Goal: Task Accomplishment & Management: Complete application form

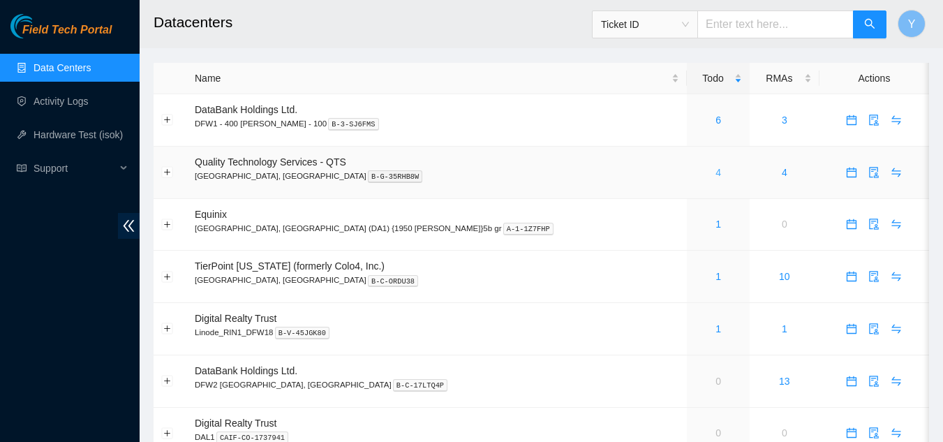
click at [716, 170] on link "4" at bounding box center [719, 172] width 6 height 11
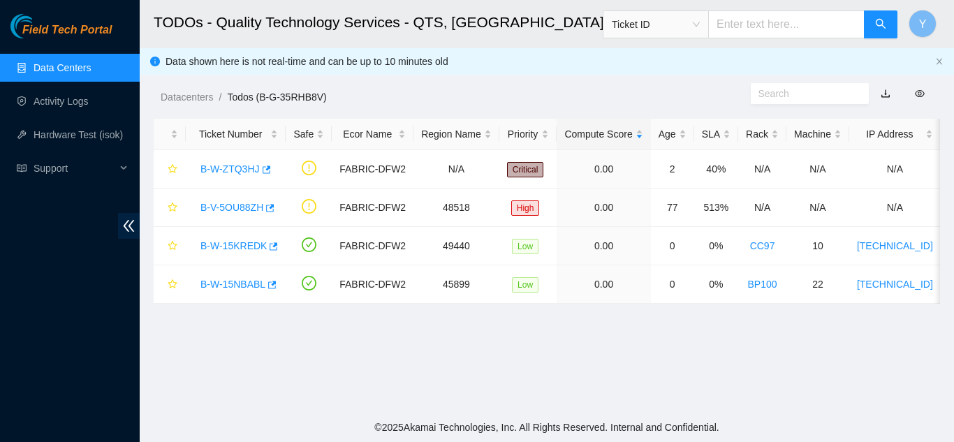
click at [71, 66] on link "Data Centers" at bounding box center [62, 67] width 57 height 11
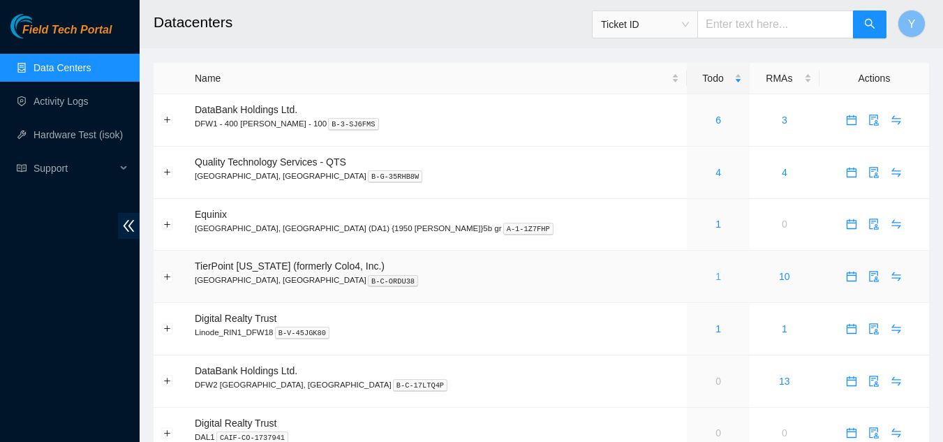
click at [716, 274] on link "1" at bounding box center [719, 276] width 6 height 11
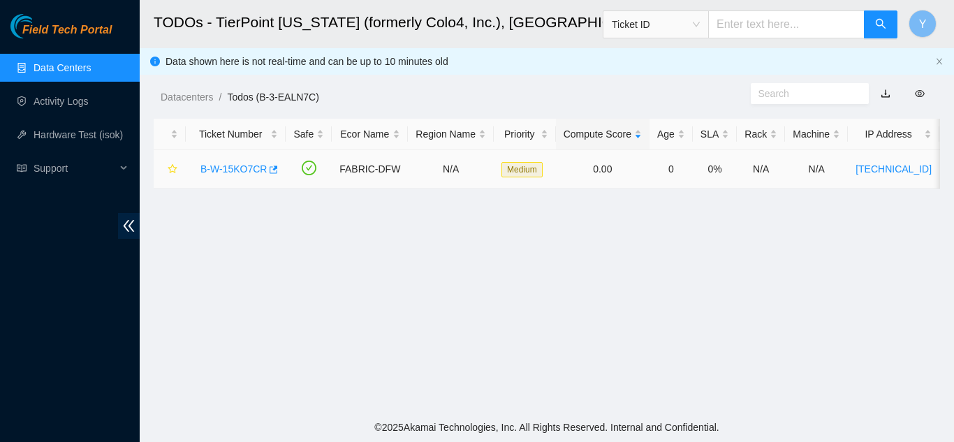
click at [222, 167] on link "B-W-15KO7CR" at bounding box center [233, 168] width 66 height 11
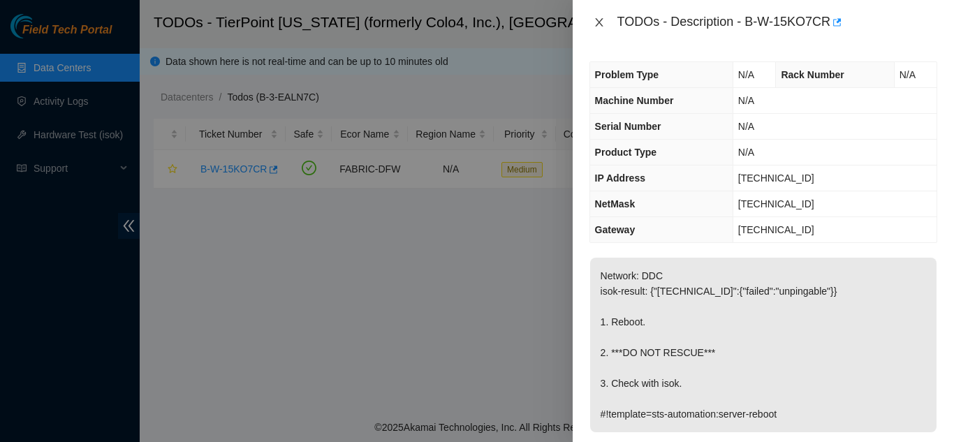
click at [598, 22] on icon "close" at bounding box center [599, 22] width 8 height 8
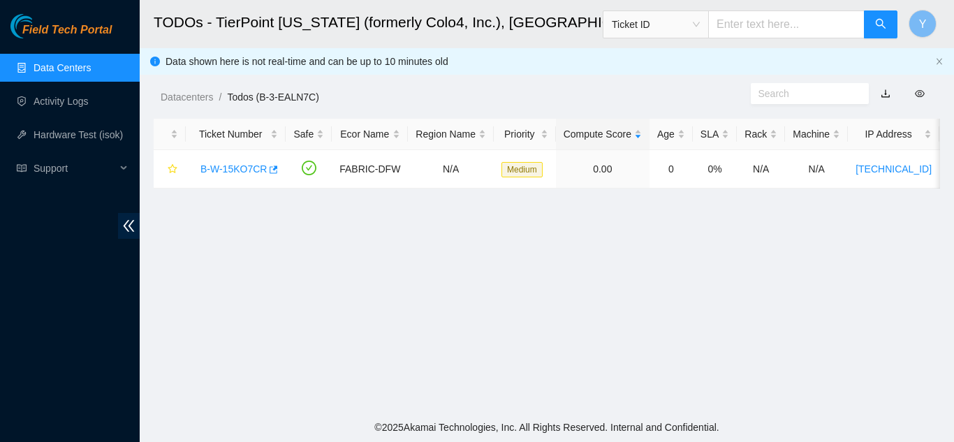
click at [75, 72] on link "Data Centers" at bounding box center [62, 67] width 57 height 11
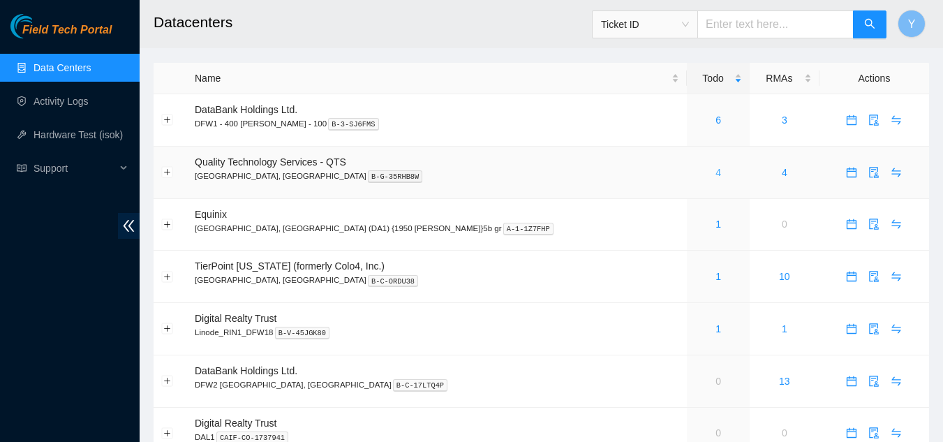
click at [716, 172] on link "4" at bounding box center [719, 172] width 6 height 11
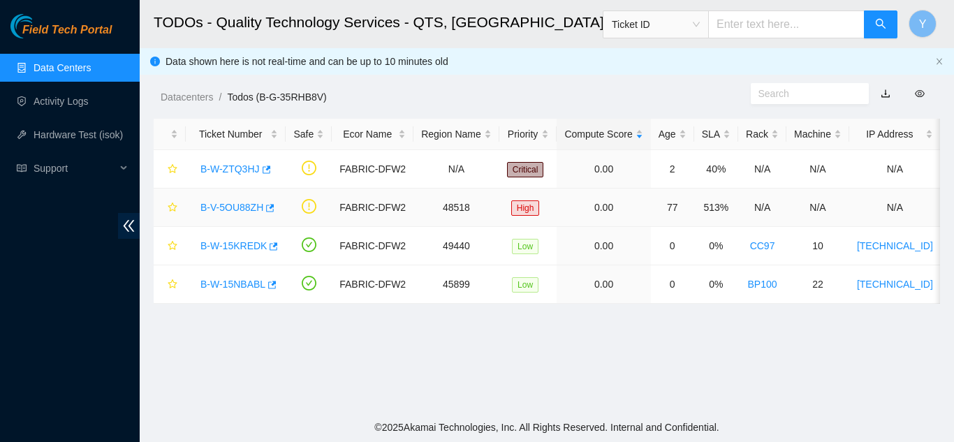
click at [238, 208] on link "B-V-5OU88ZH" at bounding box center [231, 207] width 63 height 11
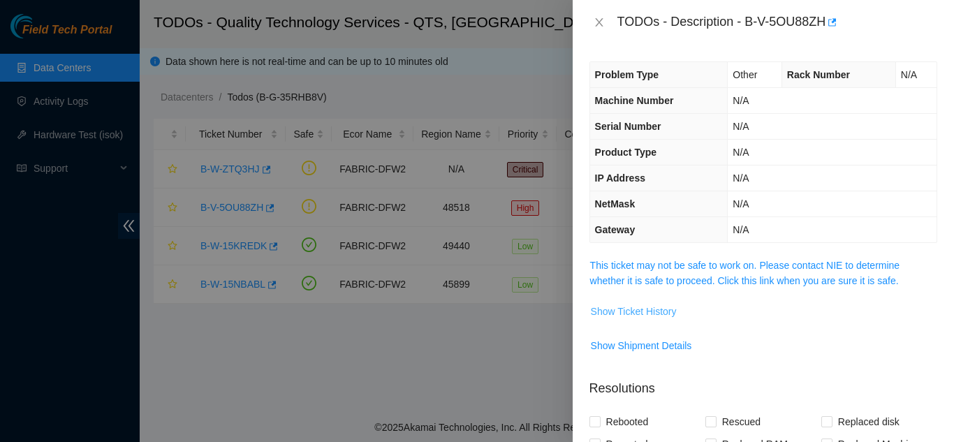
click at [622, 309] on span "Show Ticket History" at bounding box center [634, 311] width 86 height 15
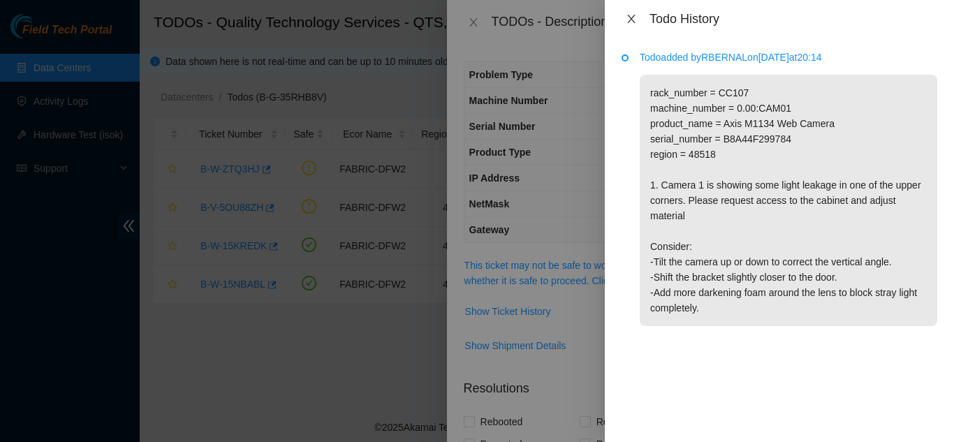
click at [630, 16] on icon "close" at bounding box center [631, 18] width 11 height 11
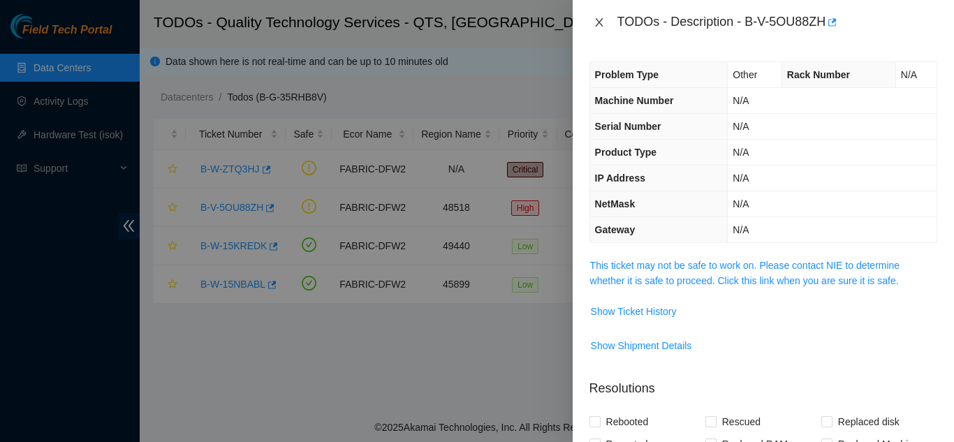
click at [598, 24] on icon "close" at bounding box center [599, 22] width 8 height 8
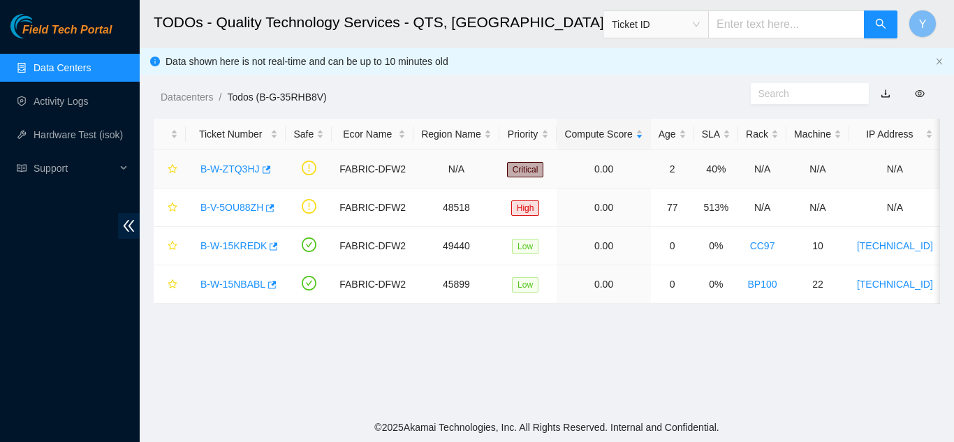
click at [226, 167] on link "B-W-ZTQ3HJ" at bounding box center [229, 168] width 59 height 11
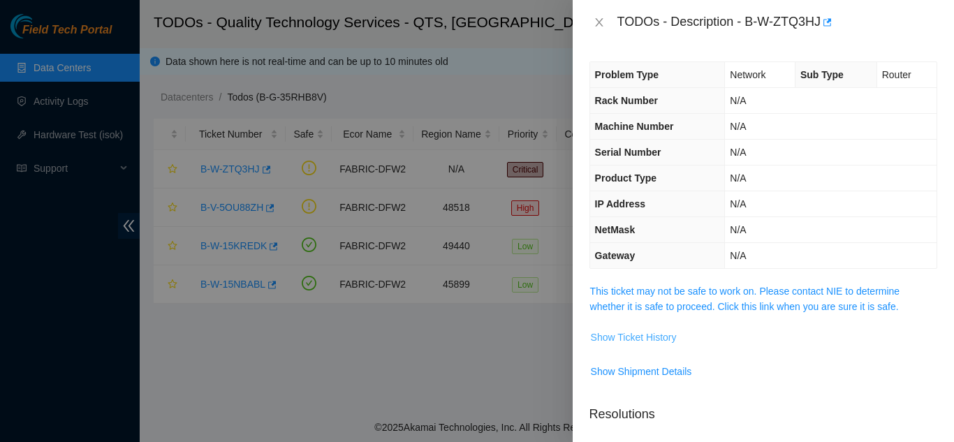
click at [615, 339] on span "Show Ticket History" at bounding box center [634, 337] width 86 height 15
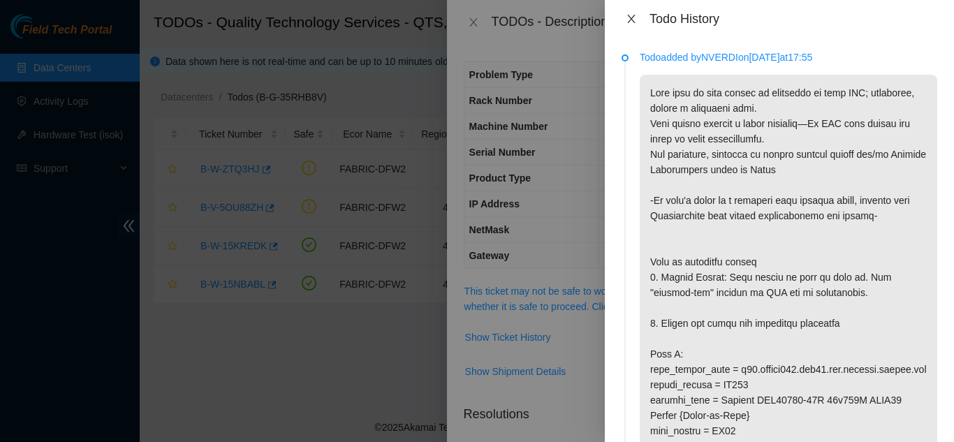
click at [630, 20] on icon "close" at bounding box center [631, 19] width 8 height 8
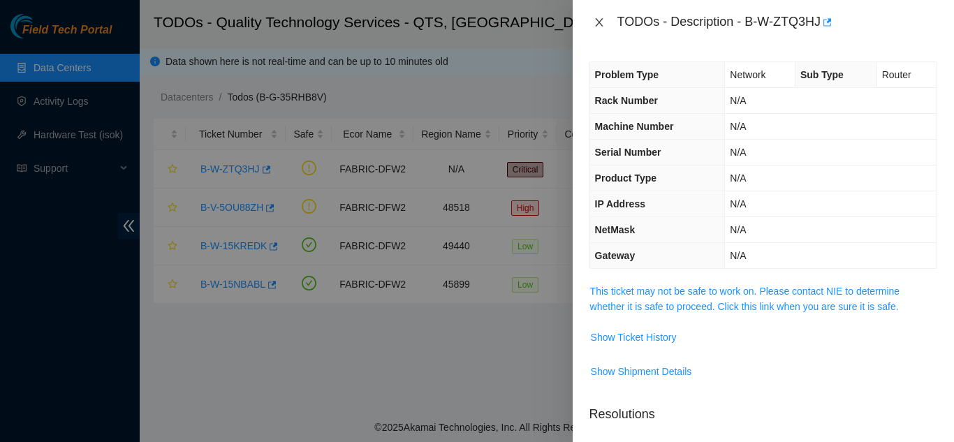
drag, startPoint x: 596, startPoint y: 21, endPoint x: 607, endPoint y: 34, distance: 17.8
click at [598, 22] on icon "close" at bounding box center [598, 22] width 11 height 11
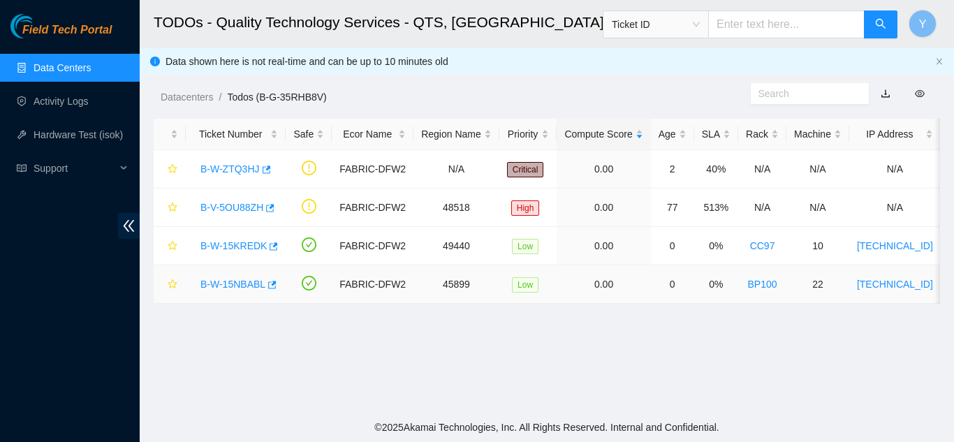
click at [223, 283] on link "B-W-15NBABL" at bounding box center [232, 284] width 65 height 11
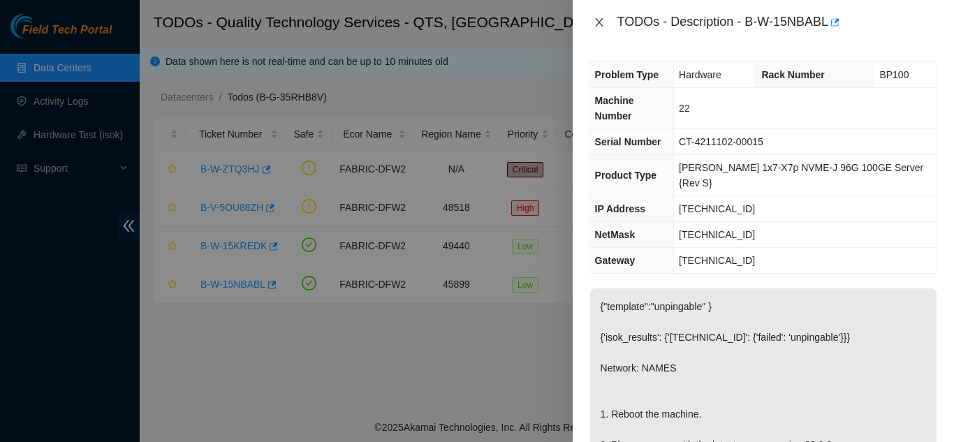
click at [598, 24] on icon "close" at bounding box center [599, 22] width 8 height 8
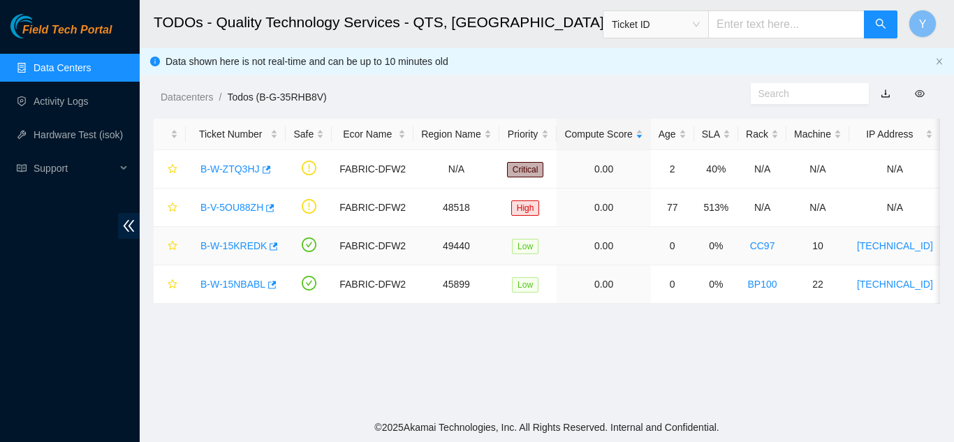
click at [228, 244] on link "B-W-15KREDK" at bounding box center [233, 245] width 66 height 11
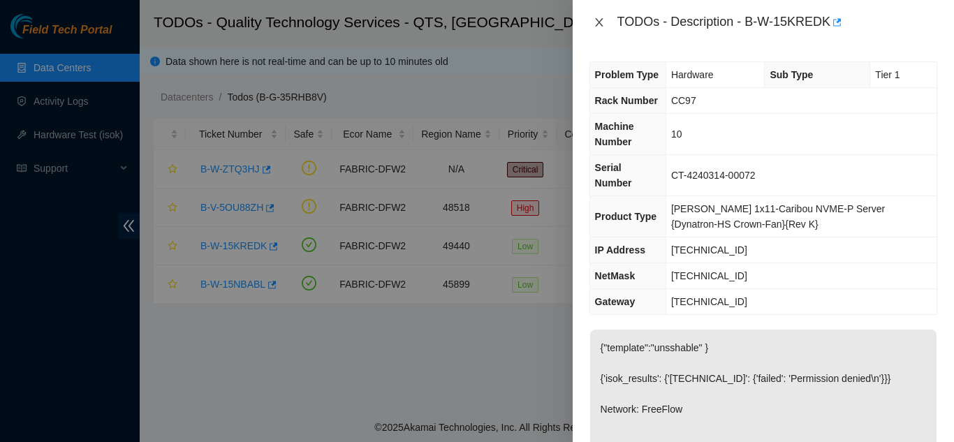
click at [599, 25] on icon "close" at bounding box center [598, 22] width 11 height 11
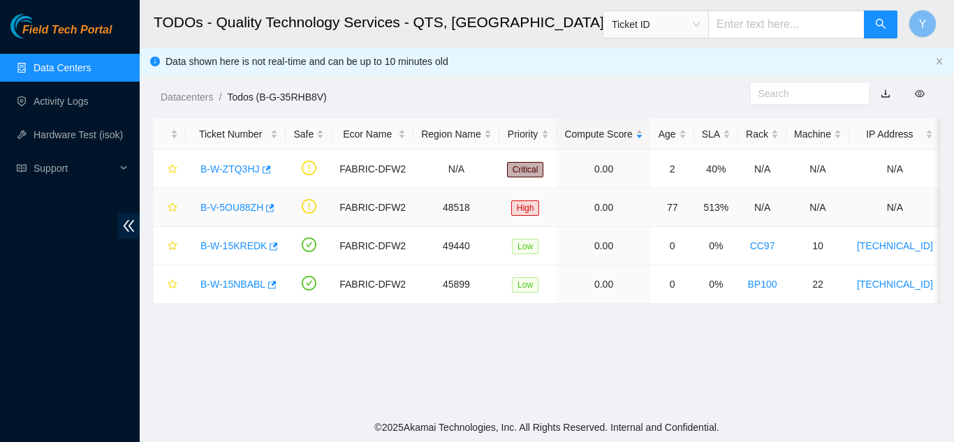
click at [238, 209] on link "B-V-5OU88ZH" at bounding box center [231, 207] width 63 height 11
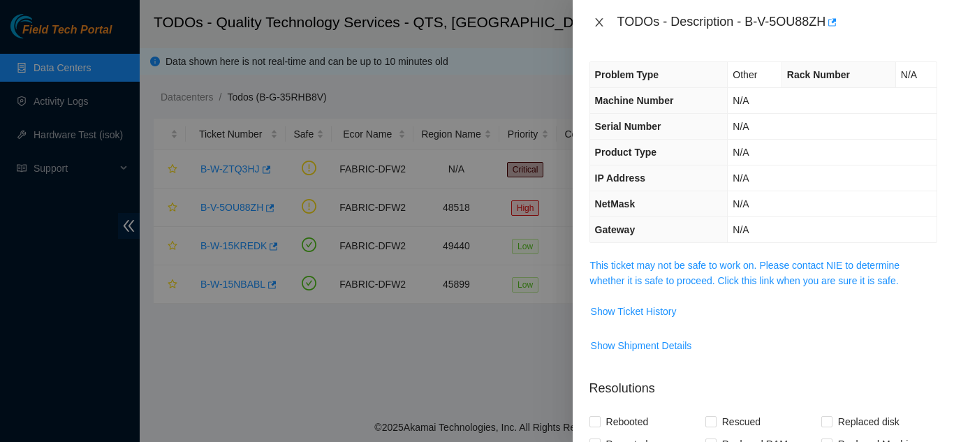
click at [599, 23] on icon "close" at bounding box center [599, 22] width 8 height 8
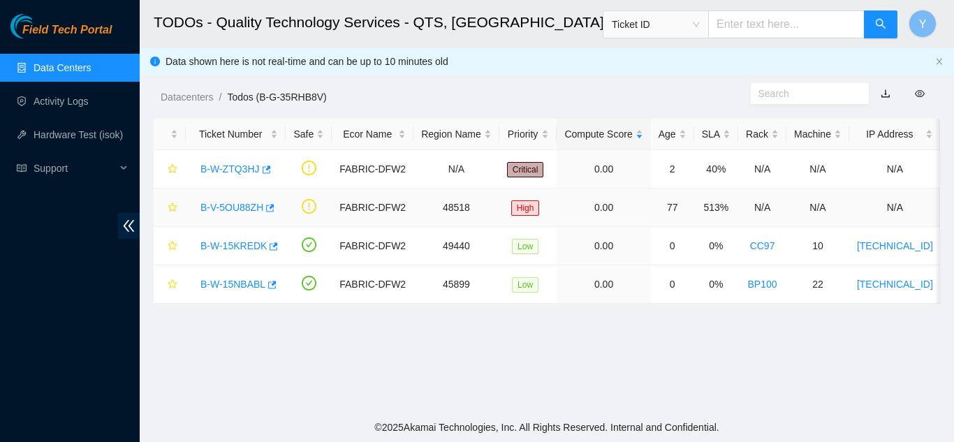
click at [241, 209] on link "B-V-5OU88ZH" at bounding box center [231, 207] width 63 height 11
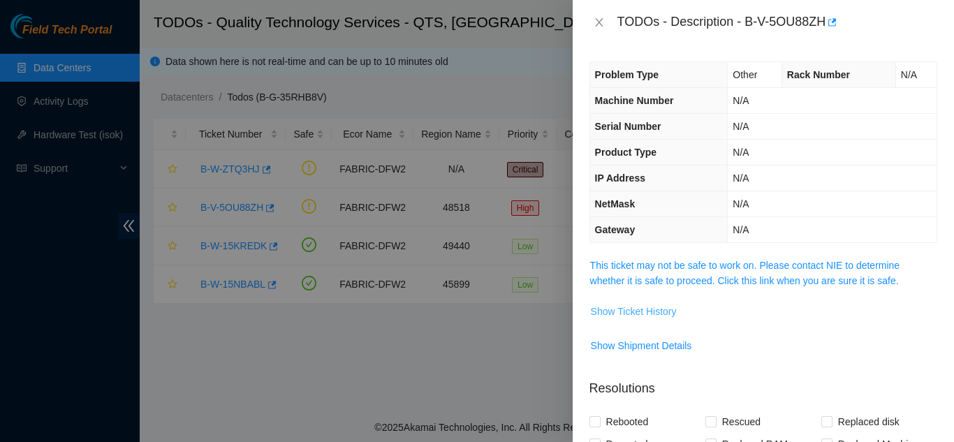
click at [622, 310] on span "Show Ticket History" at bounding box center [634, 311] width 86 height 15
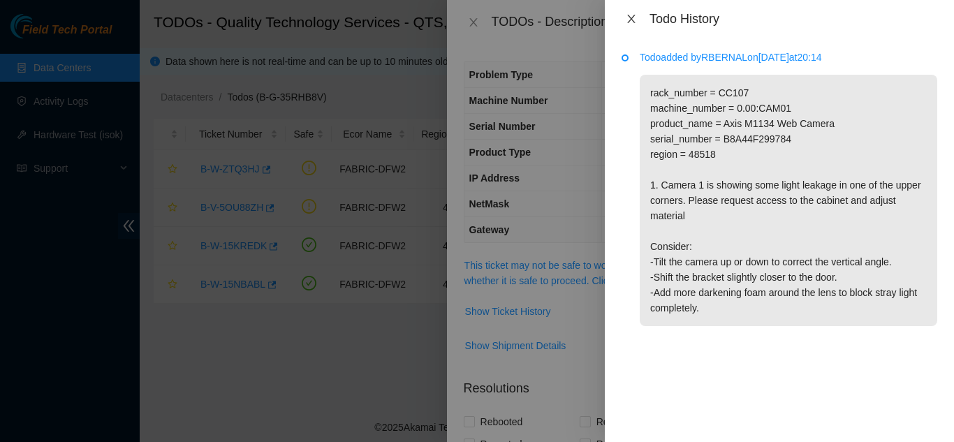
click at [630, 19] on icon "close" at bounding box center [631, 18] width 11 height 11
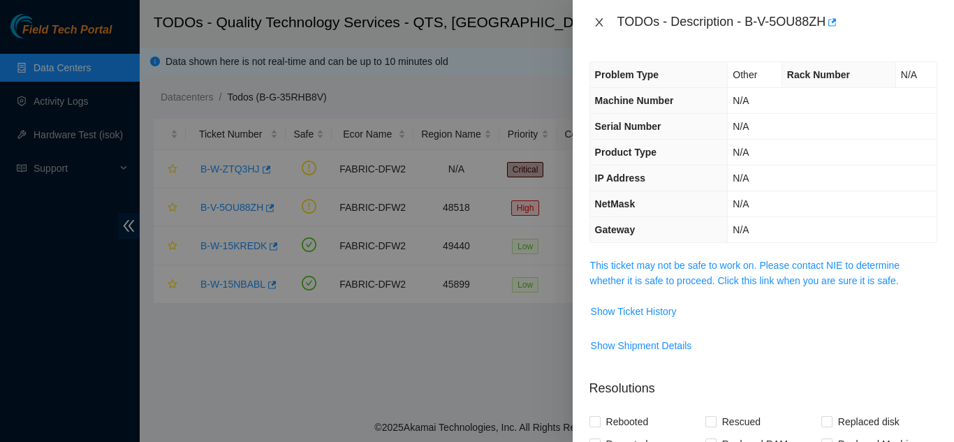
click at [600, 22] on icon "close" at bounding box center [598, 22] width 11 height 11
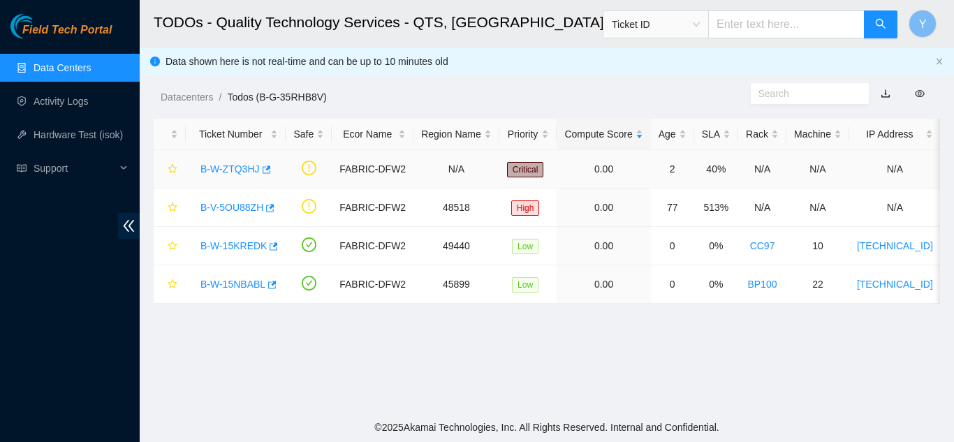
click at [228, 171] on link "B-W-ZTQ3HJ" at bounding box center [229, 168] width 59 height 11
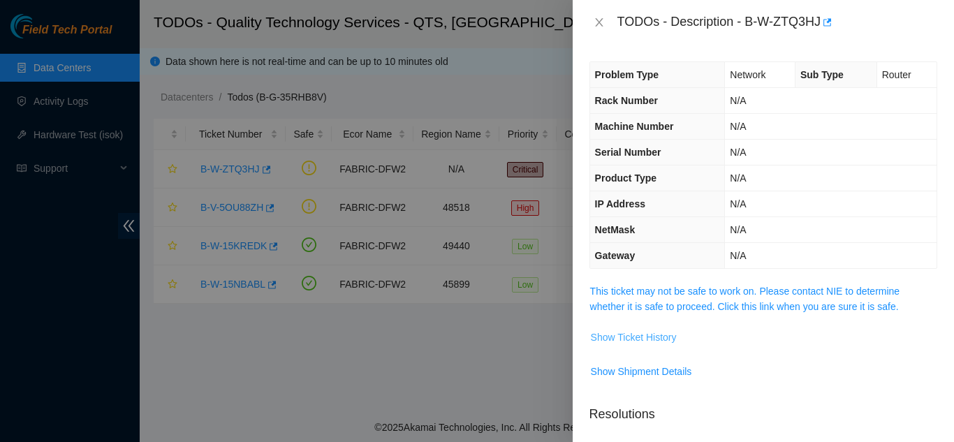
click at [635, 338] on span "Show Ticket History" at bounding box center [634, 337] width 86 height 15
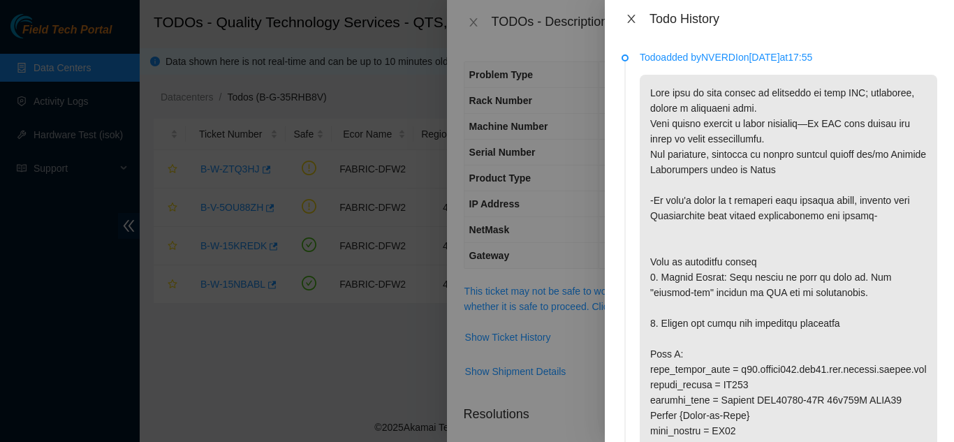
click at [632, 17] on icon "close" at bounding box center [631, 18] width 11 height 11
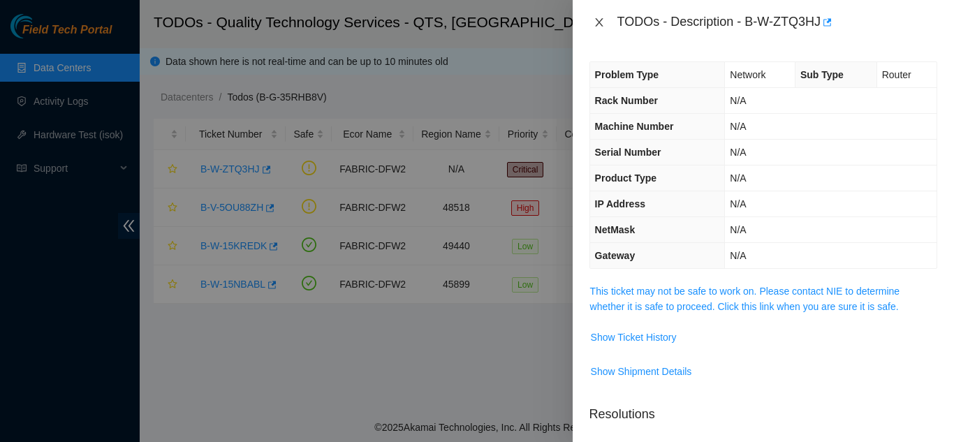
click at [596, 21] on icon "close" at bounding box center [598, 22] width 11 height 11
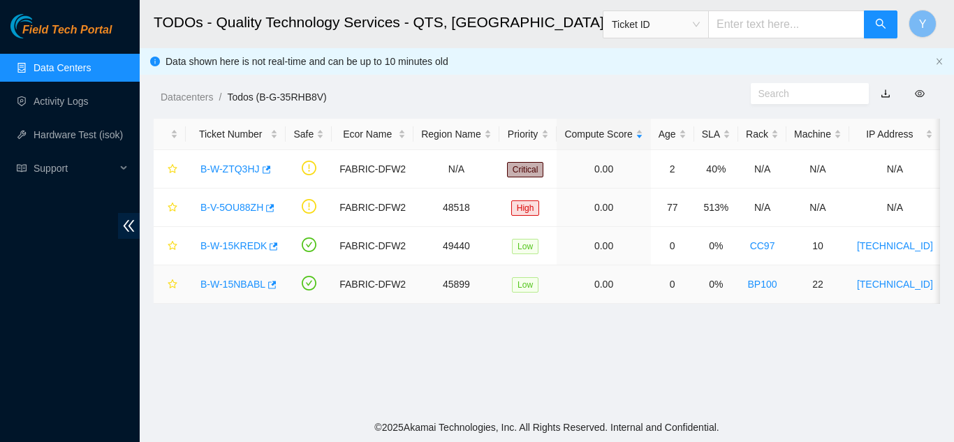
click at [239, 279] on link "B-W-15NBABL" at bounding box center [232, 284] width 65 height 11
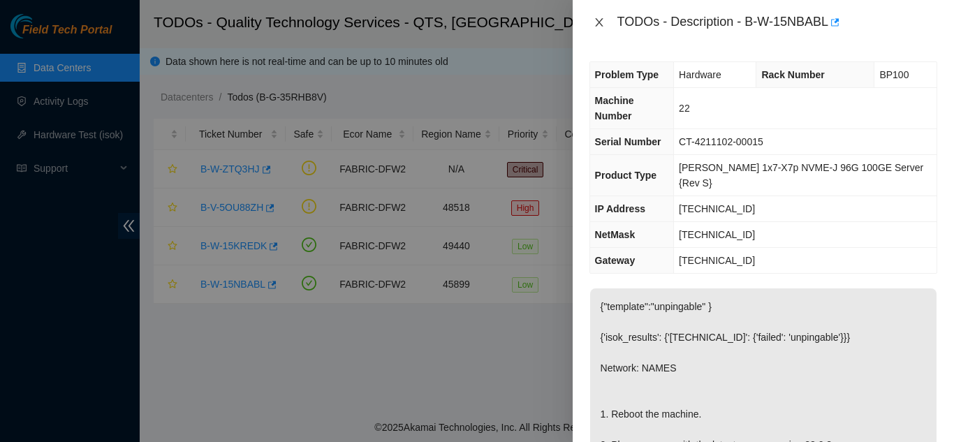
click at [601, 25] on icon "close" at bounding box center [598, 22] width 11 height 11
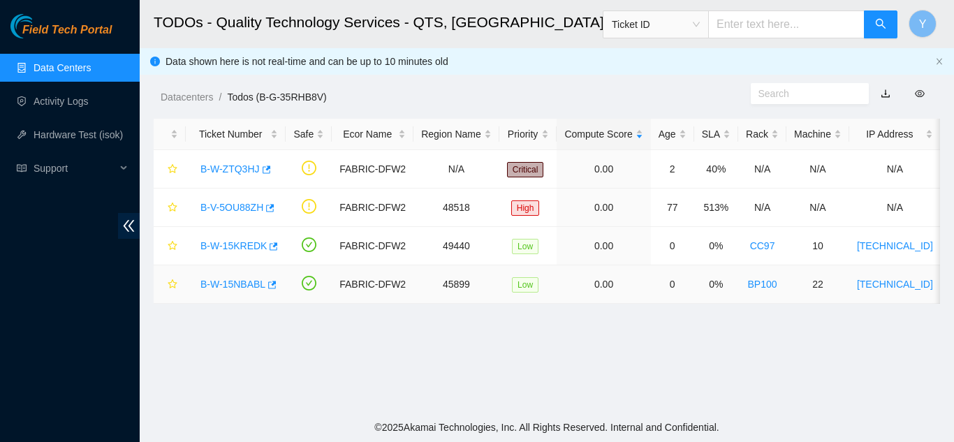
click at [240, 279] on link "B-W-15NBABL" at bounding box center [232, 284] width 65 height 11
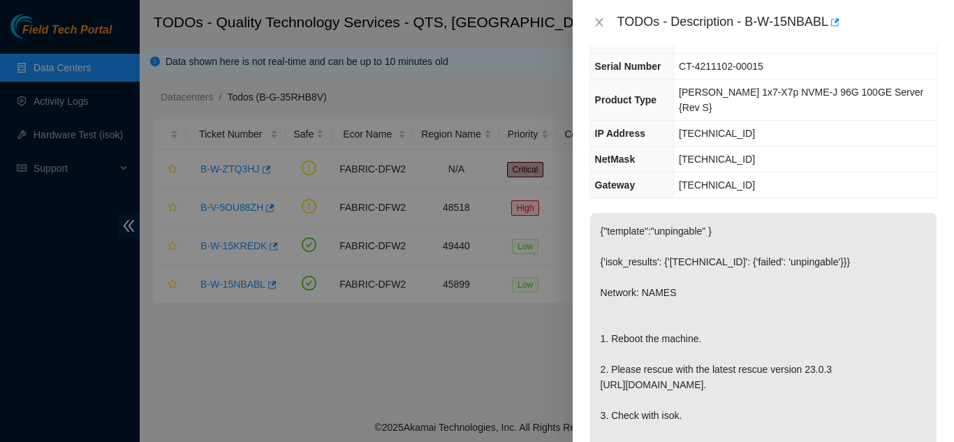
scroll to position [31, 0]
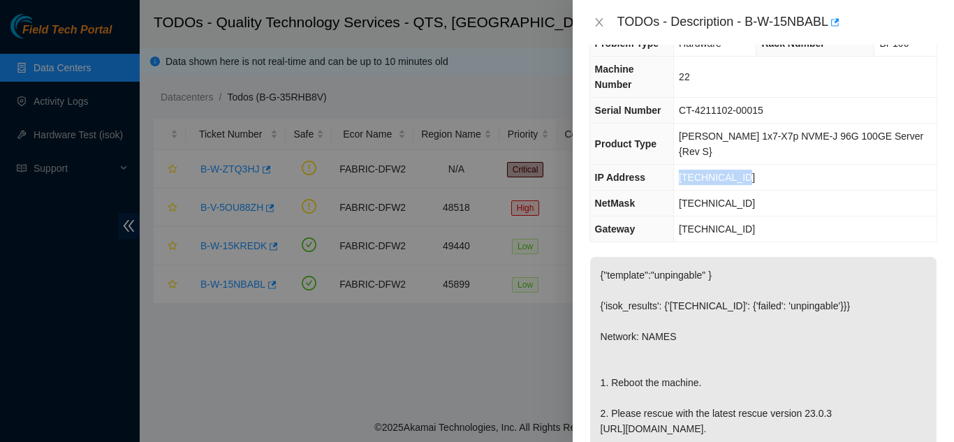
drag, startPoint x: 753, startPoint y: 143, endPoint x: 692, endPoint y: 144, distance: 61.4
click at [692, 165] on td "23.199.44.100" at bounding box center [805, 178] width 263 height 26
drag, startPoint x: 753, startPoint y: 172, endPoint x: 688, endPoint y: 169, distance: 65.0
click at [688, 191] on td "255.255.255.192" at bounding box center [805, 204] width 263 height 26
copy span "255.255.255.192"
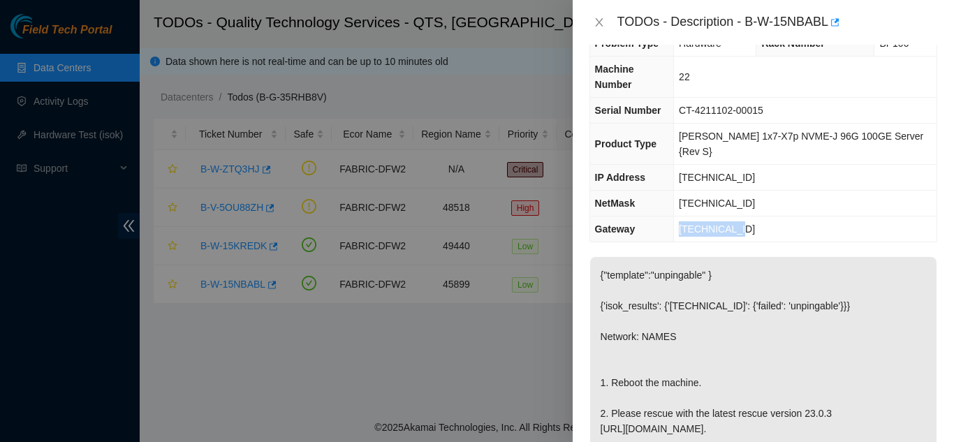
drag, startPoint x: 757, startPoint y: 202, endPoint x: 692, endPoint y: 199, distance: 65.0
click at [692, 216] on td "23.199.44.65" at bounding box center [805, 229] width 263 height 26
copy span "23.199.44.65"
drag, startPoint x: 767, startPoint y: 168, endPoint x: 684, endPoint y: 168, distance: 82.4
click at [684, 191] on tr "NetMask 255.255.255.192" at bounding box center [763, 204] width 346 height 26
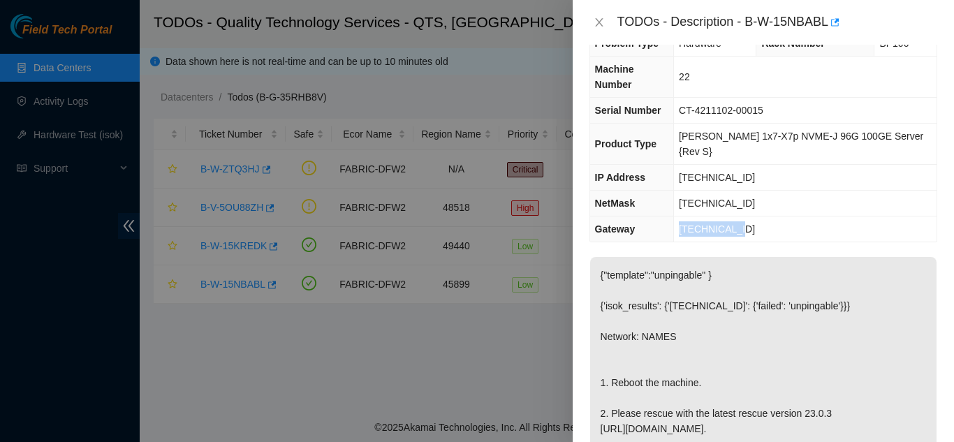
copy tr "255.255.255.192"
drag, startPoint x: 747, startPoint y: 189, endPoint x: 693, endPoint y: 191, distance: 54.5
click at [693, 216] on td "23.199.44.65" at bounding box center [805, 229] width 263 height 26
copy span "23.199.44.65"
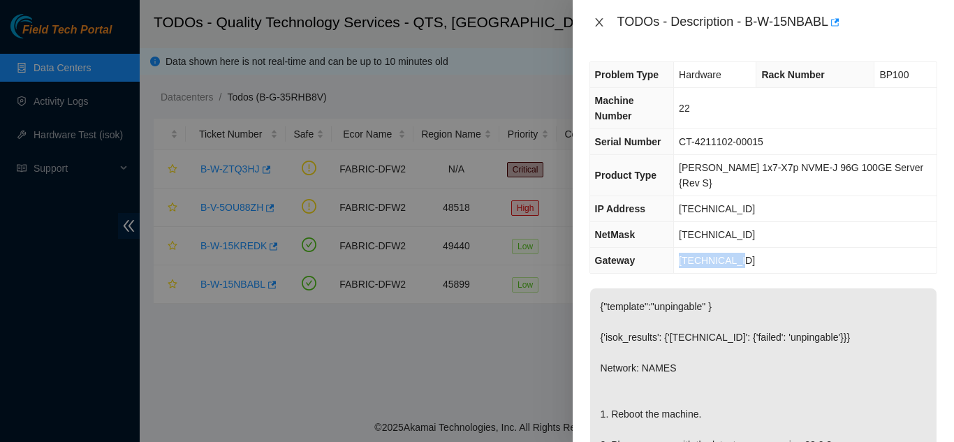
click at [597, 22] on icon "close" at bounding box center [598, 22] width 11 height 11
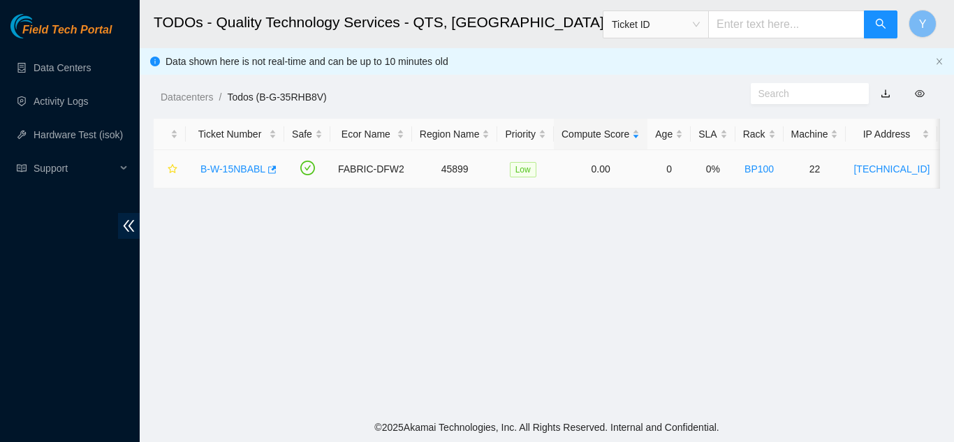
click at [226, 169] on link "B-W-15NBABL" at bounding box center [232, 168] width 65 height 11
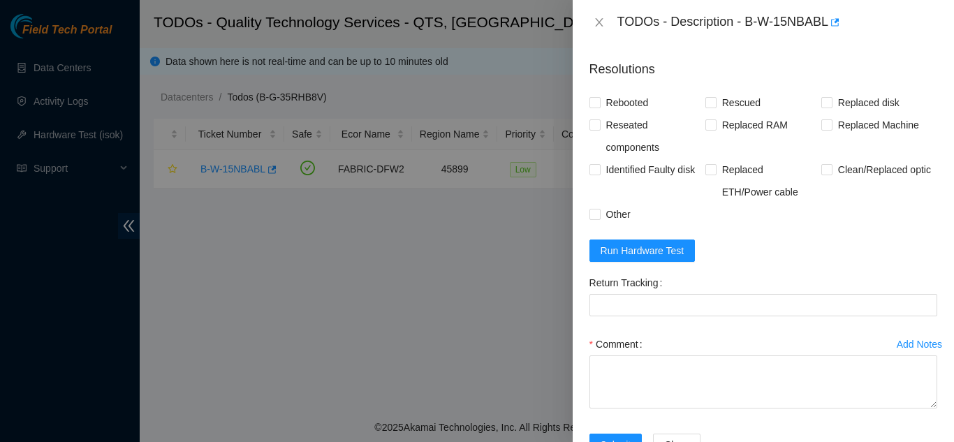
scroll to position [628, 0]
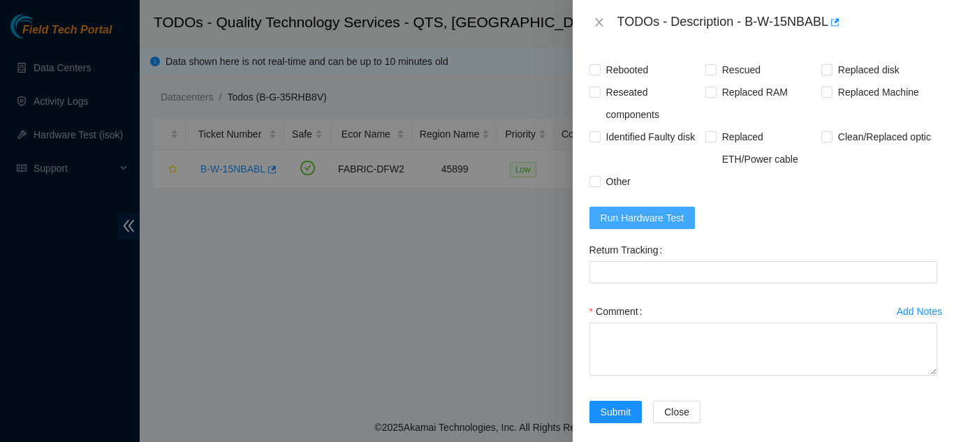
click at [660, 220] on span "Run Hardware Test" at bounding box center [642, 217] width 84 height 15
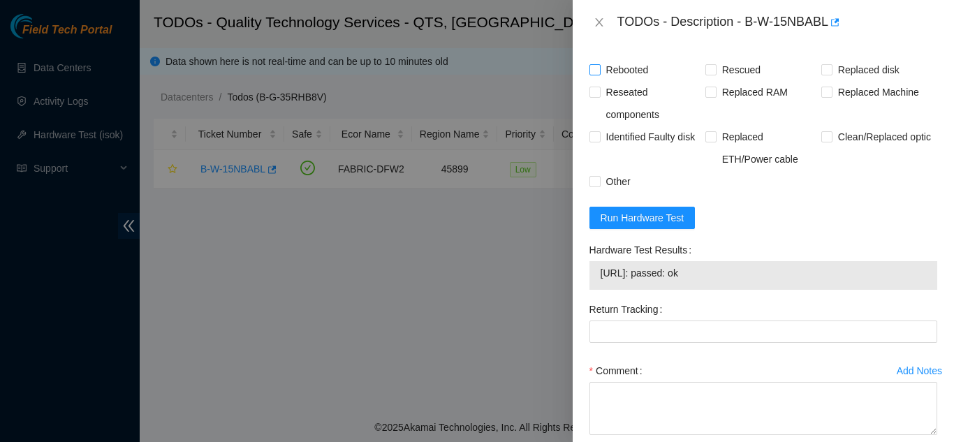
click at [592, 69] on input "Rebooted" at bounding box center [594, 69] width 10 height 10
checkbox input "true"
click at [705, 71] on input "Rescued" at bounding box center [710, 69] width 10 height 10
checkbox input "true"
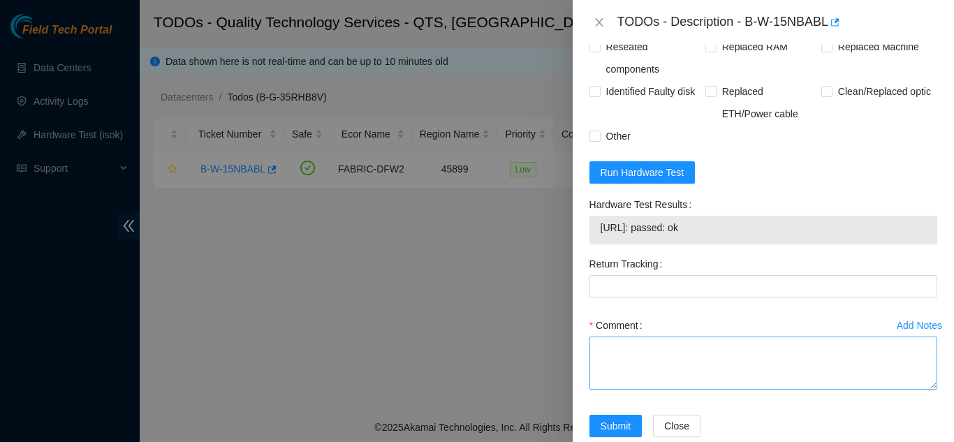
scroll to position [698, 0]
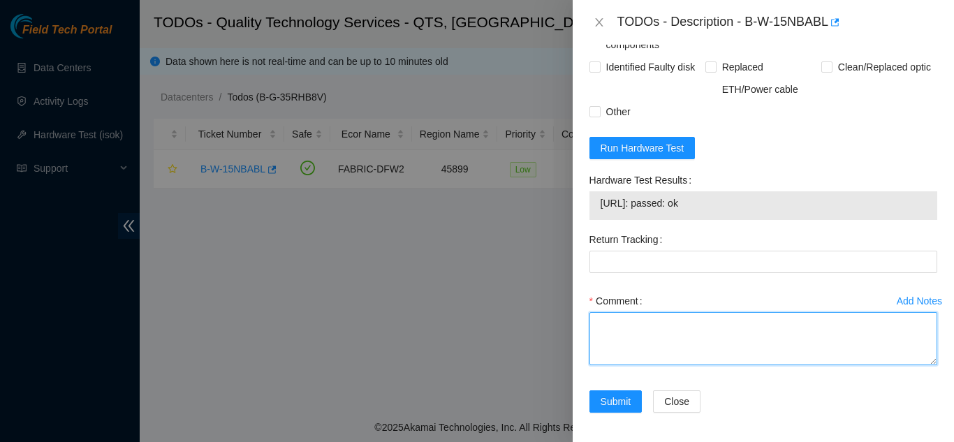
click at [621, 325] on textarea "Comment" at bounding box center [763, 338] width 348 height 53
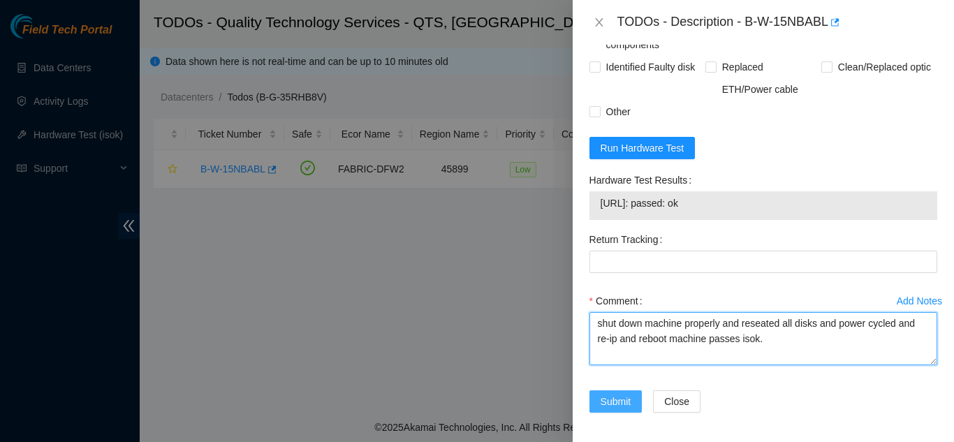
type textarea "shut down machine properly and reseated all disks and power cycled and re-ip an…"
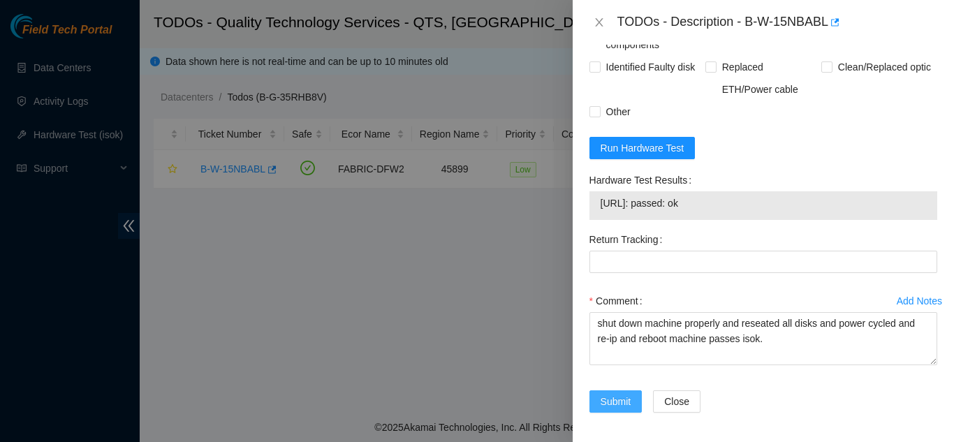
click at [611, 401] on span "Submit" at bounding box center [615, 401] width 31 height 15
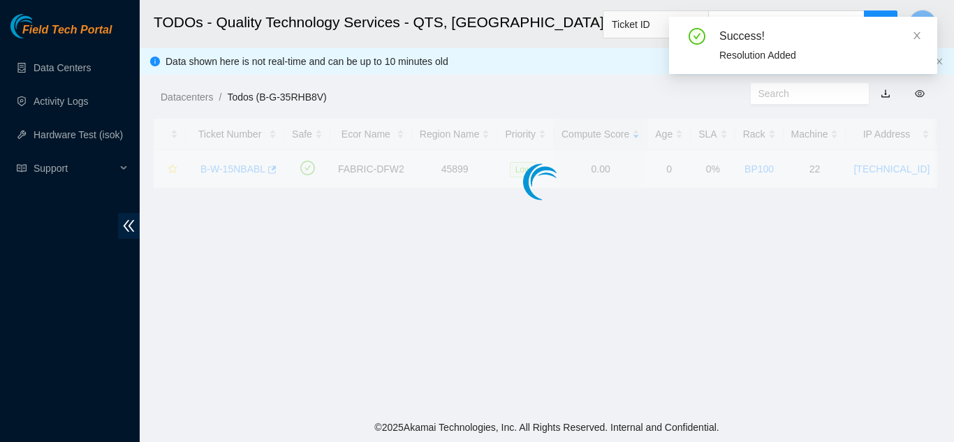
scroll to position [424, 0]
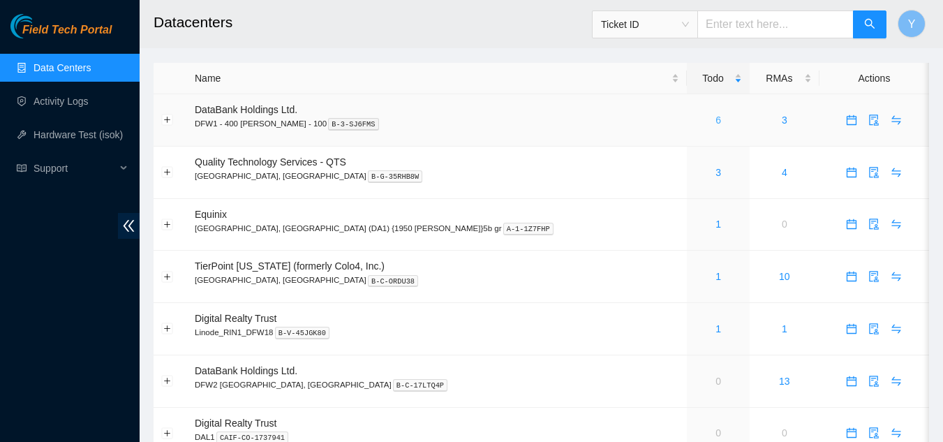
click at [716, 122] on link "6" at bounding box center [719, 120] width 6 height 11
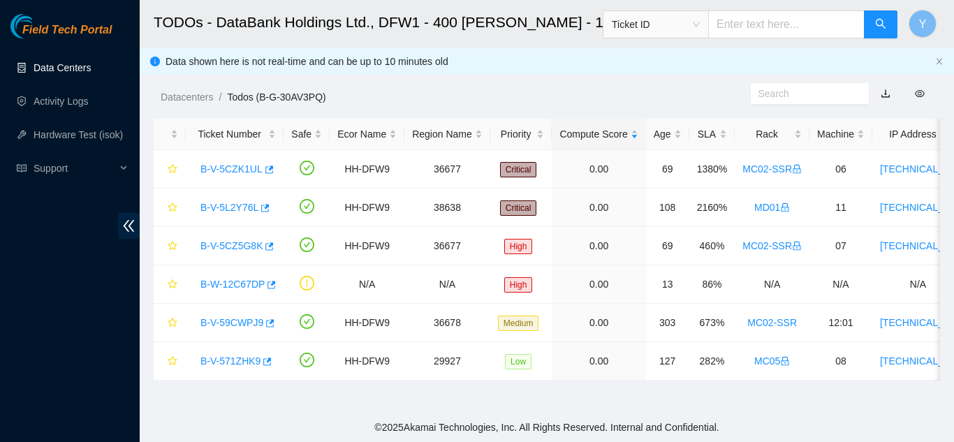
click at [63, 67] on link "Data Centers" at bounding box center [62, 67] width 57 height 11
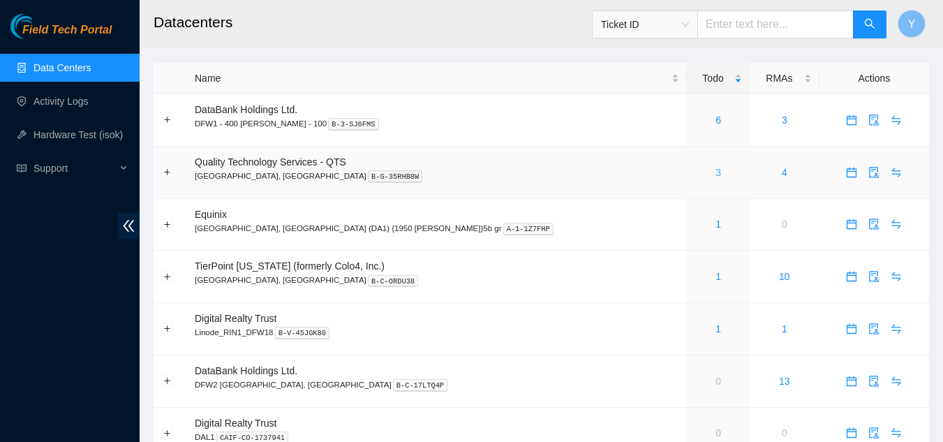
click at [716, 170] on link "3" at bounding box center [719, 172] width 6 height 11
